Goal: Task Accomplishment & Management: Complete application form

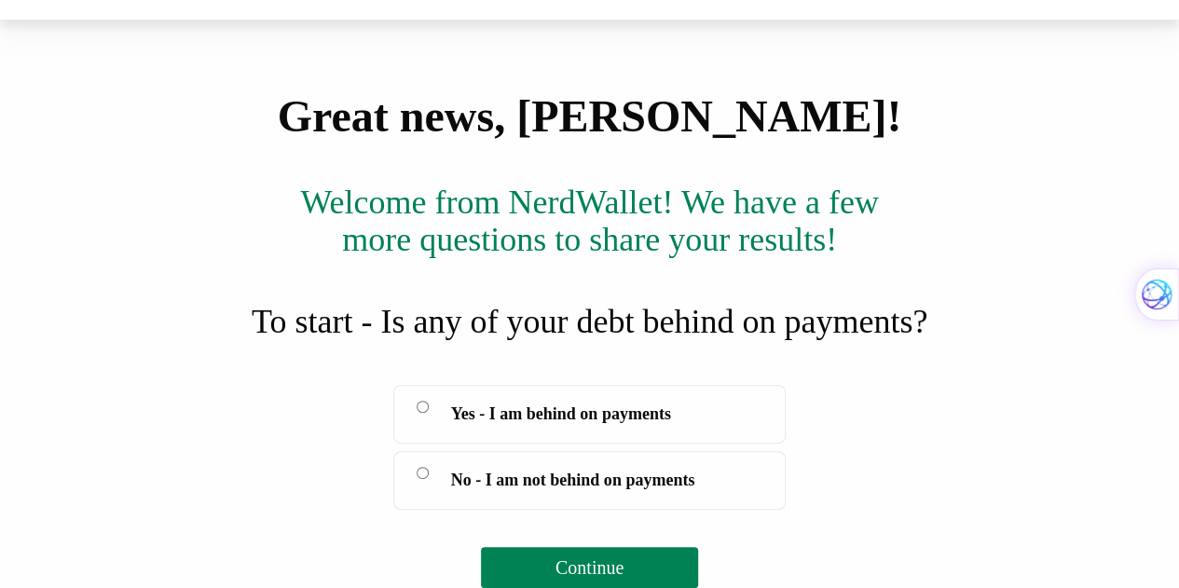
scroll to position [370, 0]
click at [633, 560] on button "Continue" at bounding box center [589, 567] width 217 height 41
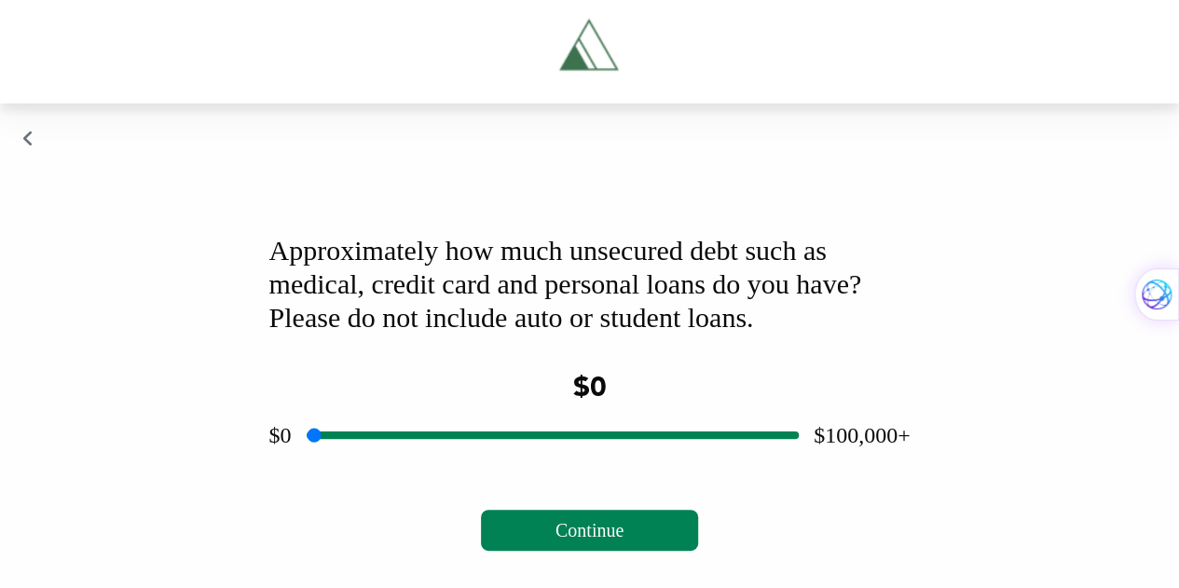
scroll to position [251, 0]
drag, startPoint x: 545, startPoint y: 433, endPoint x: 521, endPoint y: 434, distance: 24.3
click at [521, 434] on input "range" at bounding box center [553, 436] width 492 height 60
click at [520, 434] on input "range" at bounding box center [553, 436] width 492 height 60
click at [517, 434] on input "range" at bounding box center [553, 436] width 492 height 60
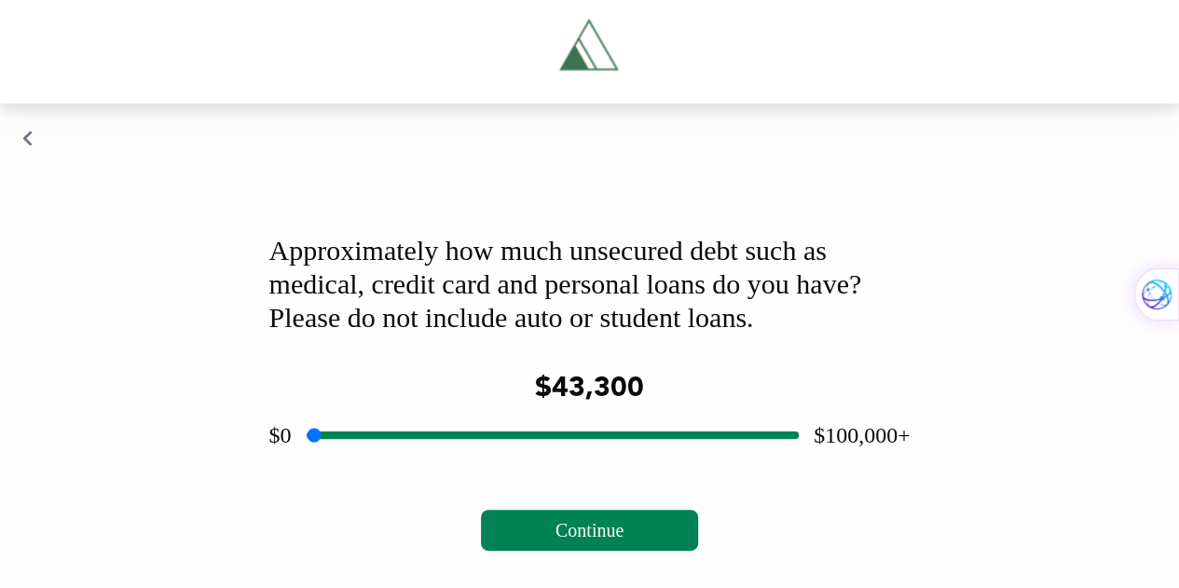
click at [516, 434] on input "range" at bounding box center [553, 436] width 492 height 60
type input "*****"
click at [517, 435] on input "range" at bounding box center [553, 436] width 492 height 60
click at [599, 523] on span "Continue" at bounding box center [590, 530] width 68 height 21
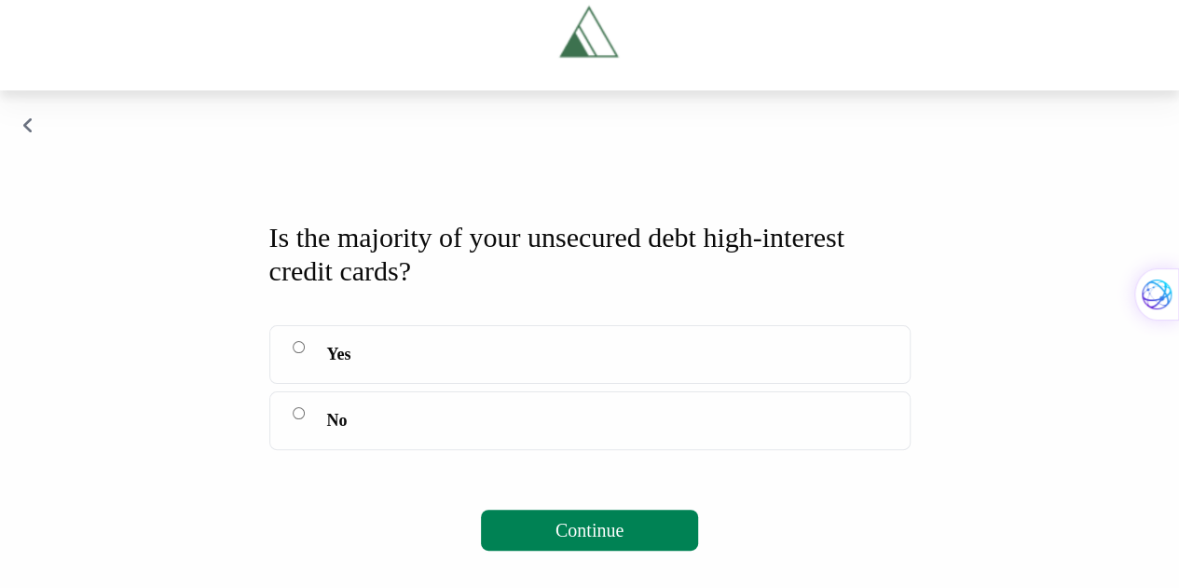
click at [619, 541] on span "Continue" at bounding box center [590, 530] width 68 height 21
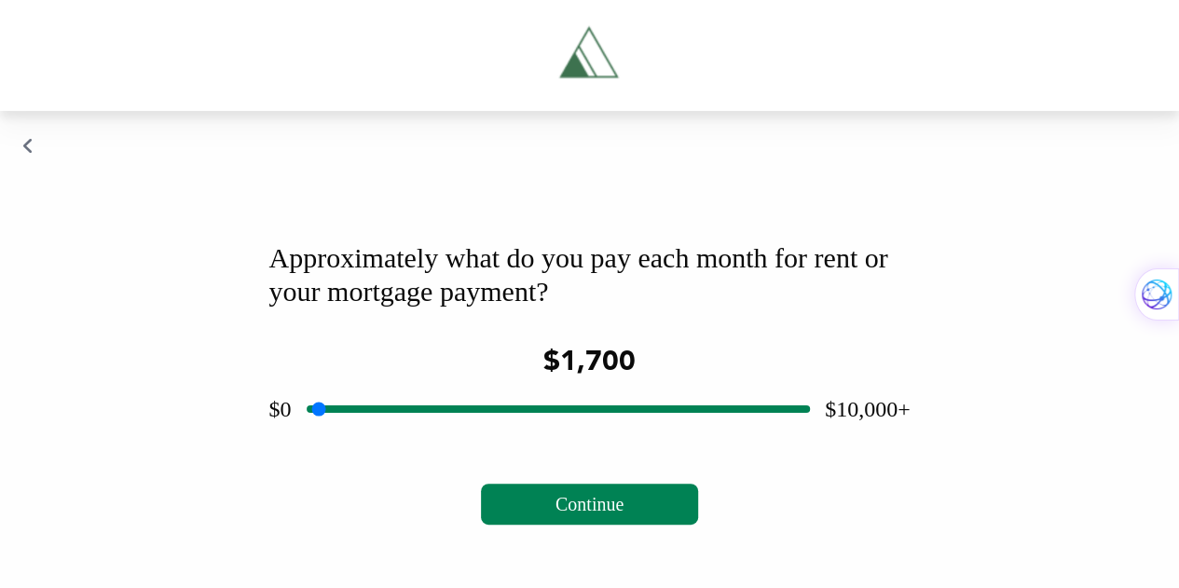
drag, startPoint x: 557, startPoint y: 437, endPoint x: 397, endPoint y: 421, distance: 160.3
type input "****"
click at [397, 421] on input "range" at bounding box center [558, 409] width 503 height 60
click at [572, 515] on span "Continue" at bounding box center [590, 504] width 68 height 21
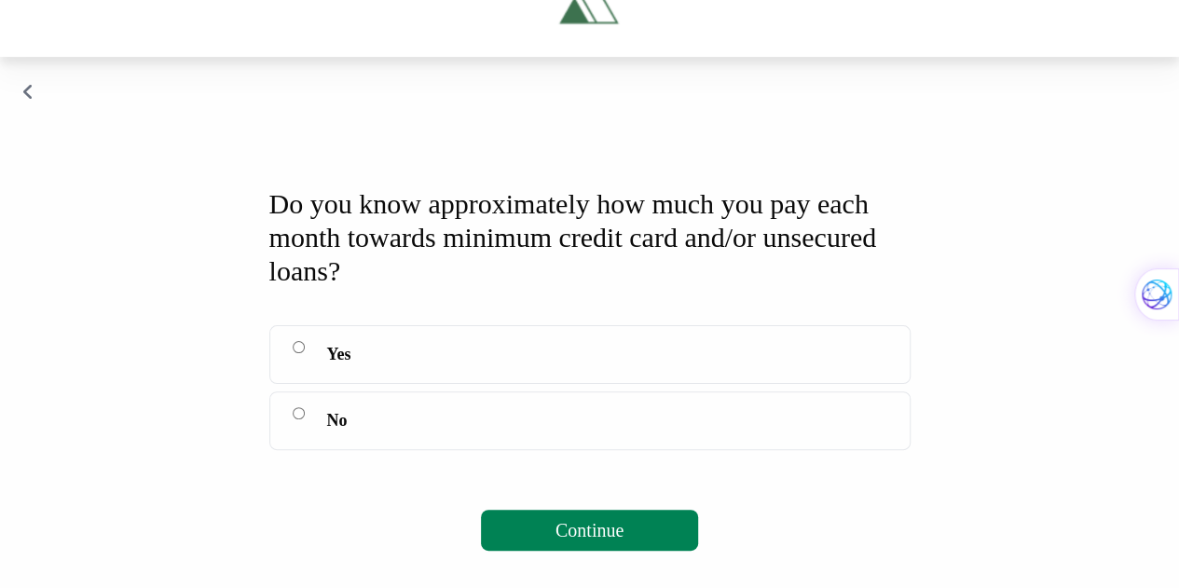
scroll to position [296, 0]
click at [586, 525] on span "Continue" at bounding box center [590, 530] width 68 height 21
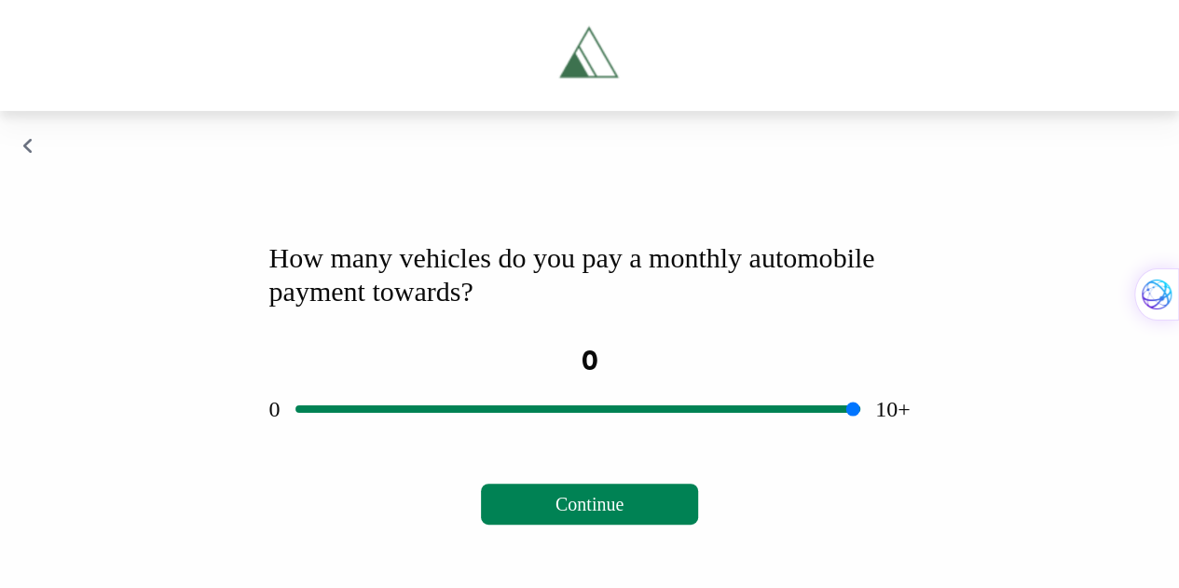
click at [572, 437] on input "range" at bounding box center [578, 409] width 565 height 60
drag, startPoint x: 572, startPoint y: 437, endPoint x: 402, endPoint y: 426, distance: 171.0
click at [402, 426] on input "range" at bounding box center [578, 409] width 565 height 60
drag, startPoint x: 412, startPoint y: 434, endPoint x: 388, endPoint y: 439, distance: 24.9
click at [388, 439] on input "range" at bounding box center [578, 409] width 565 height 60
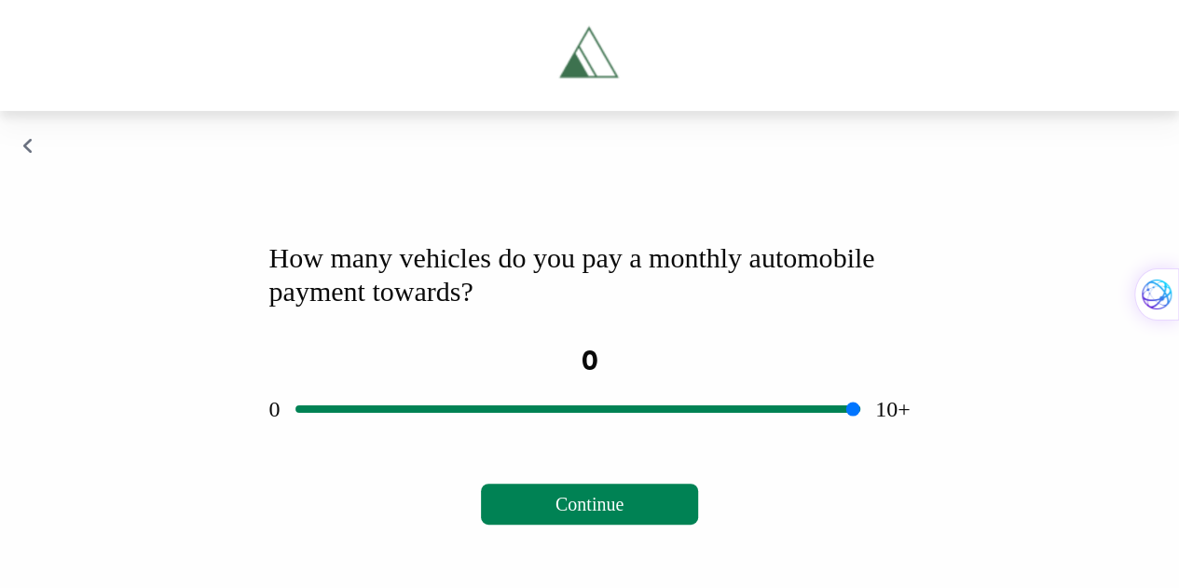
drag, startPoint x: 418, startPoint y: 437, endPoint x: 330, endPoint y: 437, distance: 87.6
click at [330, 437] on input "range" at bounding box center [578, 409] width 565 height 60
drag, startPoint x: 304, startPoint y: 435, endPoint x: 332, endPoint y: 439, distance: 28.2
click at [332, 439] on input "range" at bounding box center [578, 409] width 565 height 60
drag, startPoint x: 306, startPoint y: 439, endPoint x: 372, endPoint y: 455, distance: 68.1
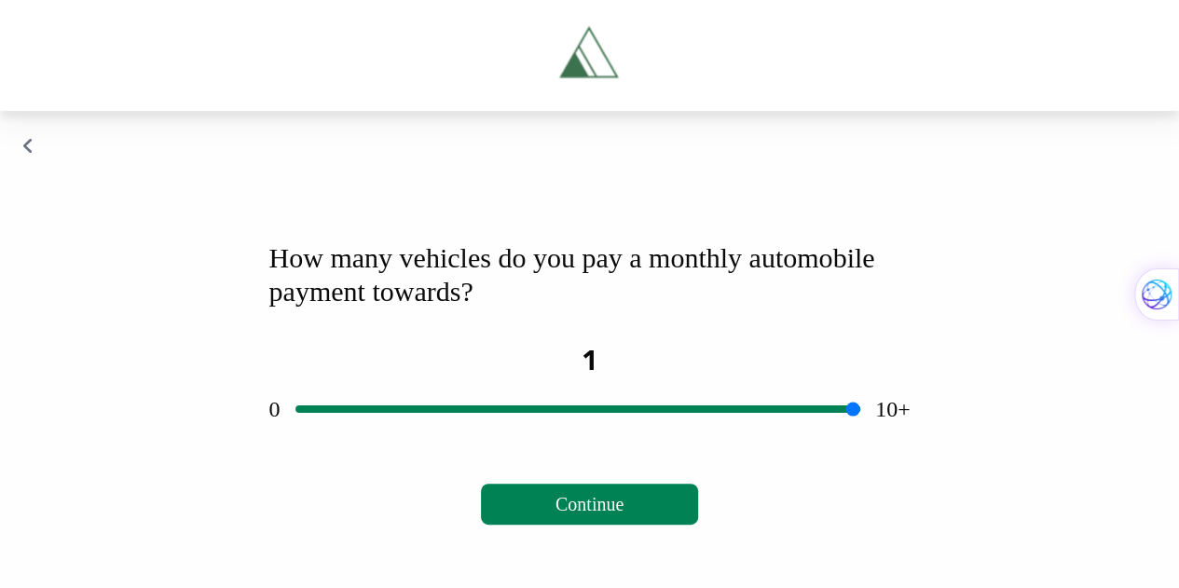
click at [372, 439] on input "range" at bounding box center [578, 409] width 565 height 60
click at [610, 515] on span "Continue" at bounding box center [590, 504] width 68 height 21
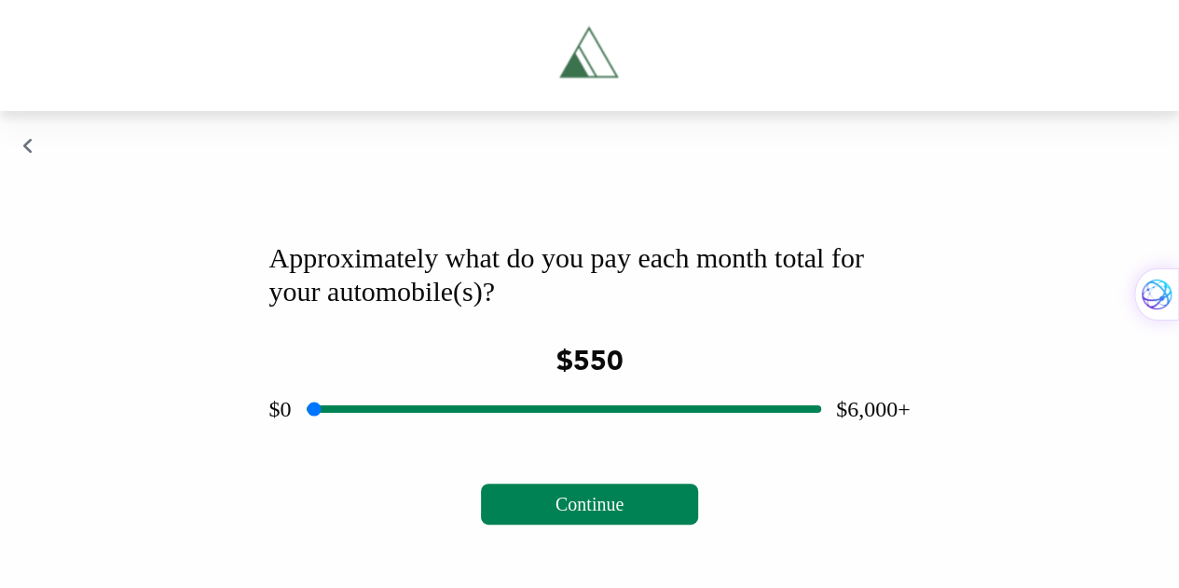
drag, startPoint x: 561, startPoint y: 435, endPoint x: 362, endPoint y: 431, distance: 199.6
click at [362, 431] on input "range" at bounding box center [564, 409] width 515 height 60
type input "***"
click at [359, 431] on input "range" at bounding box center [564, 409] width 515 height 60
click at [596, 515] on span "Continue" at bounding box center [590, 504] width 68 height 21
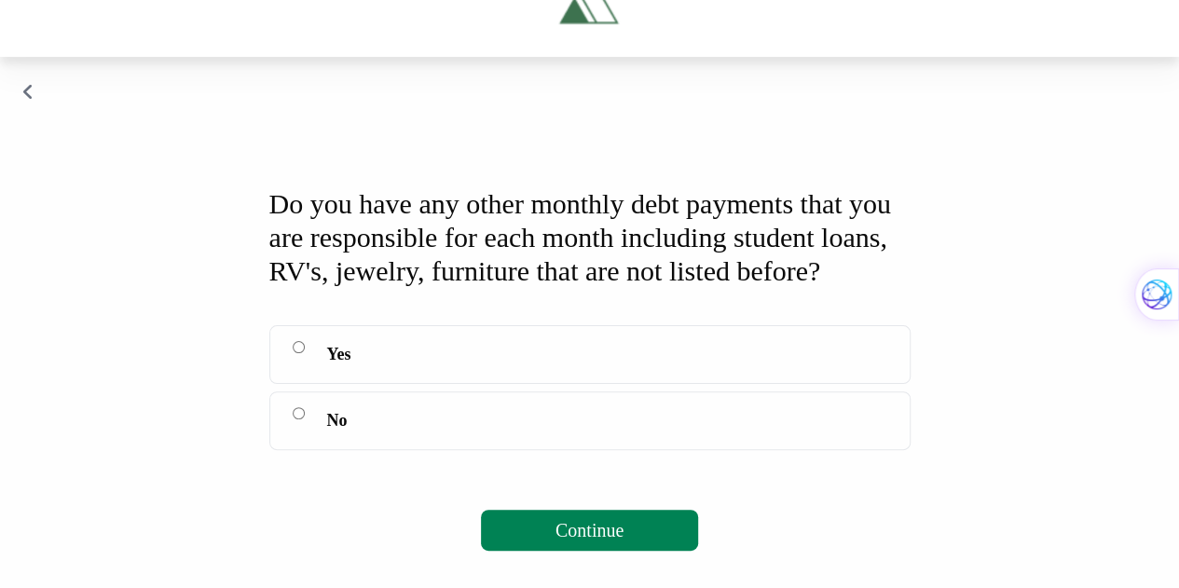
scroll to position [329, 0]
click at [600, 538] on span "Continue" at bounding box center [590, 530] width 68 height 21
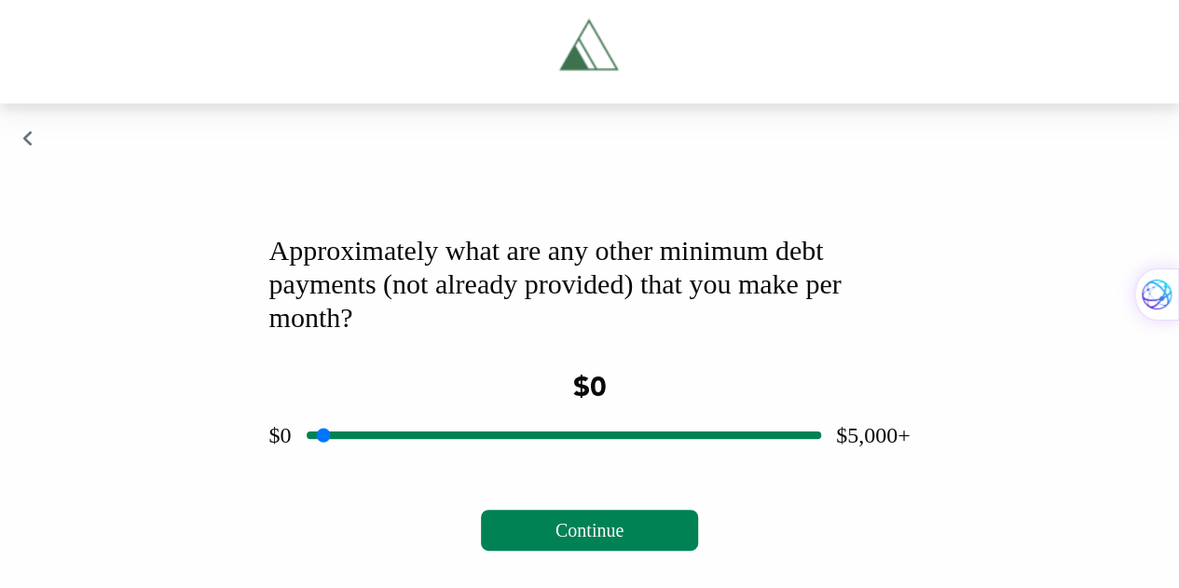
scroll to position [251, 0]
drag, startPoint x: 559, startPoint y: 435, endPoint x: 343, endPoint y: 438, distance: 216.3
click at [343, 438] on input "range" at bounding box center [564, 436] width 515 height 60
drag, startPoint x: 343, startPoint y: 438, endPoint x: 331, endPoint y: 436, distance: 12.3
click at [331, 436] on input "range" at bounding box center [564, 436] width 515 height 60
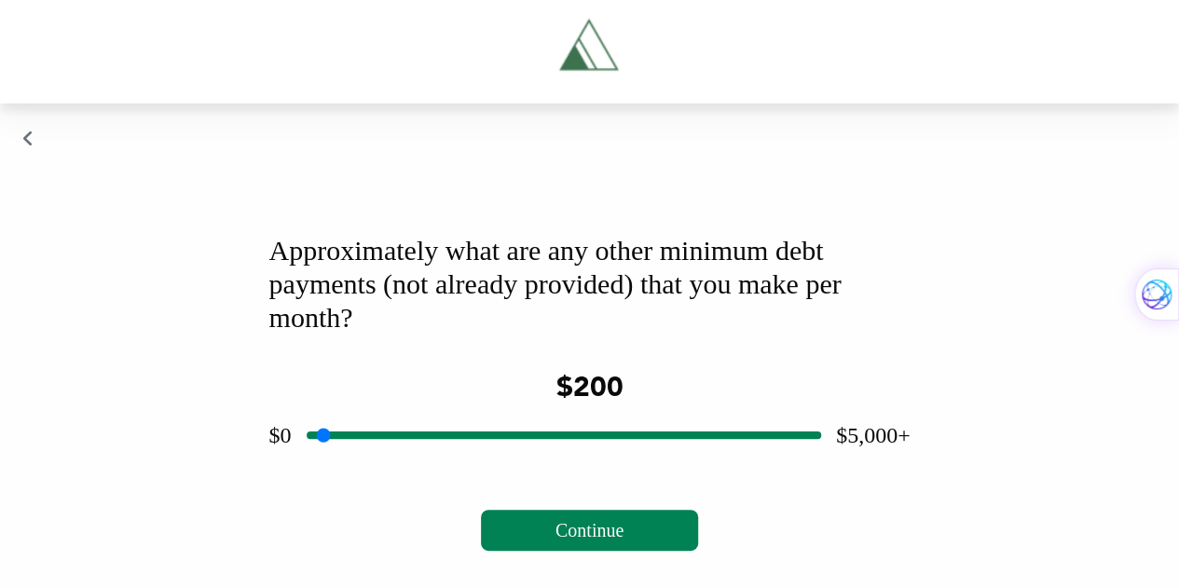
click at [337, 437] on input "range" at bounding box center [564, 436] width 515 height 60
click at [624, 534] on span "Continue" at bounding box center [590, 530] width 68 height 21
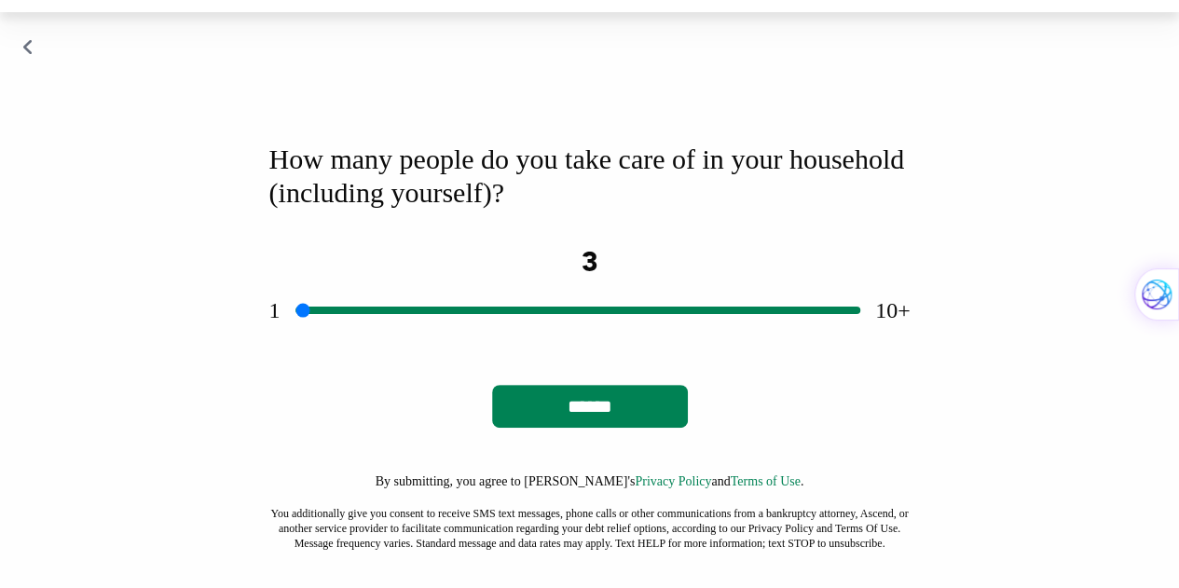
drag, startPoint x: 605, startPoint y: 401, endPoint x: 433, endPoint y: 399, distance: 172.5
click at [433, 340] on input "range" at bounding box center [578, 311] width 565 height 60
drag, startPoint x: 433, startPoint y: 399, endPoint x: 417, endPoint y: 401, distance: 16.0
click at [417, 340] on input "range" at bounding box center [578, 311] width 565 height 60
drag, startPoint x: 417, startPoint y: 401, endPoint x: 391, endPoint y: 402, distance: 26.1
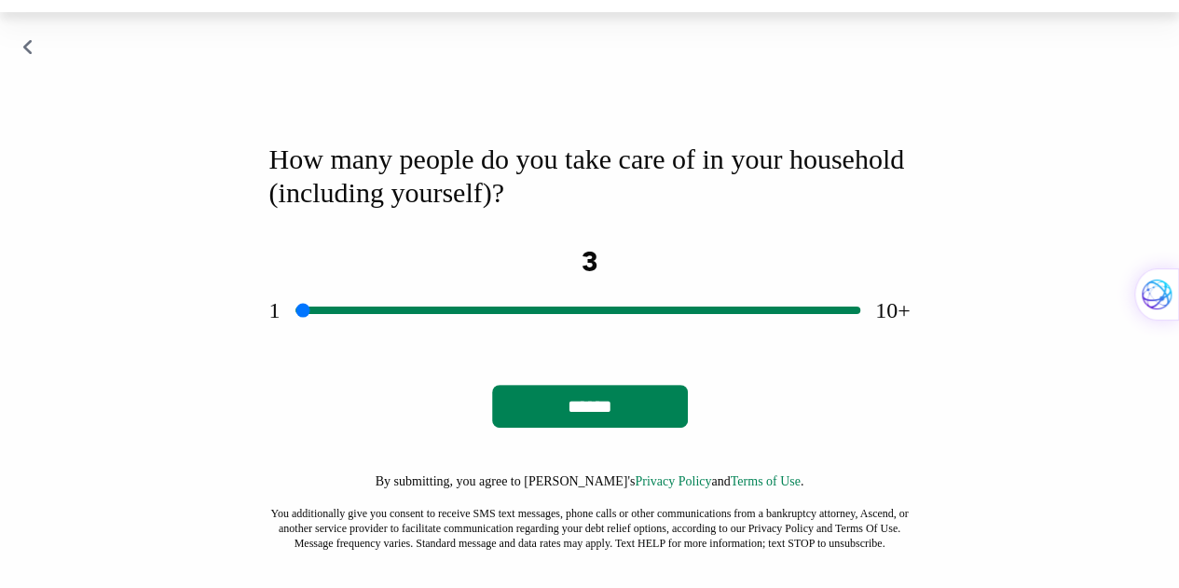
type input "*"
click at [391, 340] on input "range" at bounding box center [578, 311] width 565 height 60
click at [595, 428] on input "******" at bounding box center [590, 406] width 196 height 43
